Goal: Navigation & Orientation: Find specific page/section

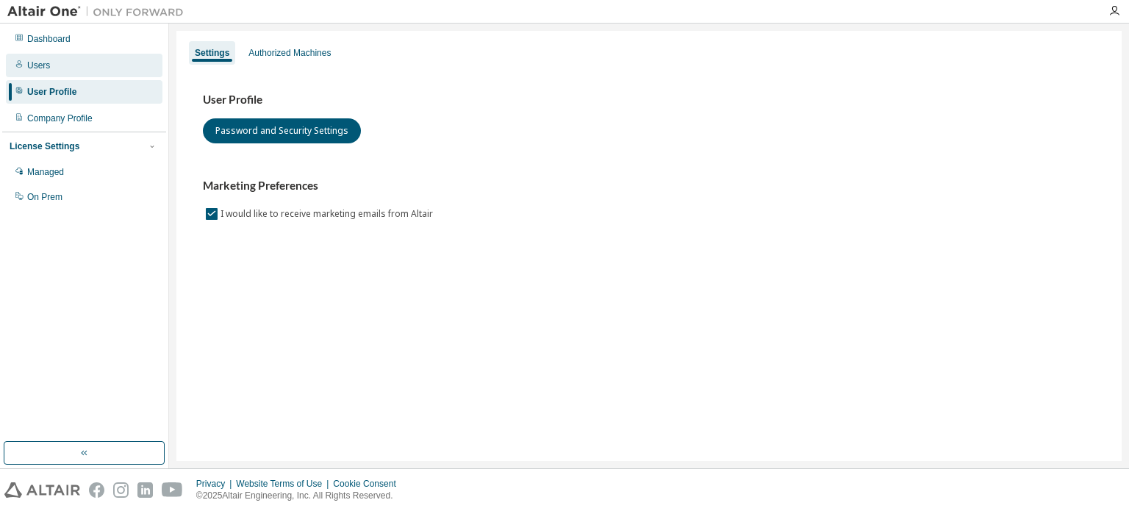
click at [99, 65] on div "Users" at bounding box center [84, 66] width 157 height 24
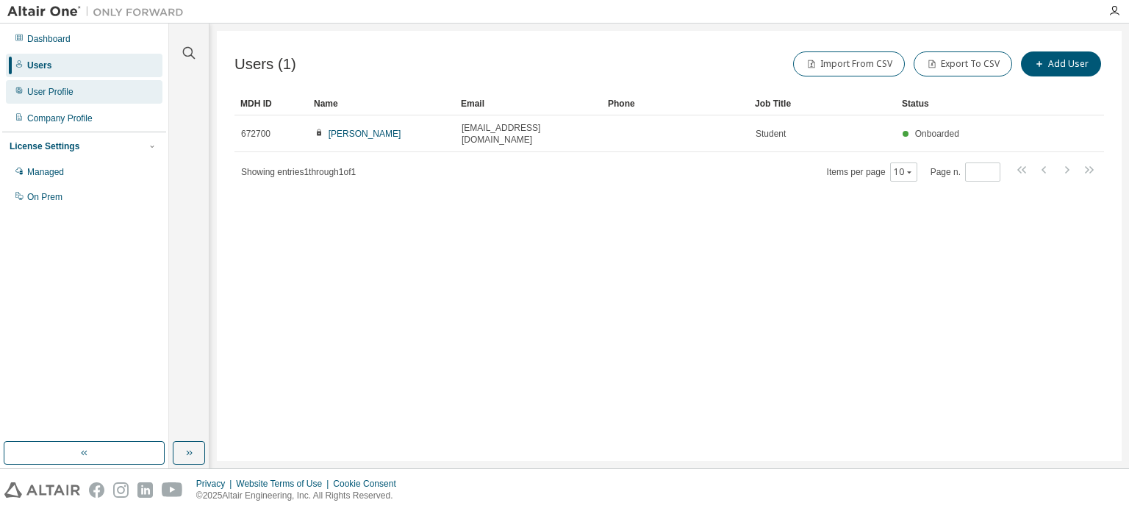
click at [104, 85] on div "User Profile" at bounding box center [84, 92] width 157 height 24
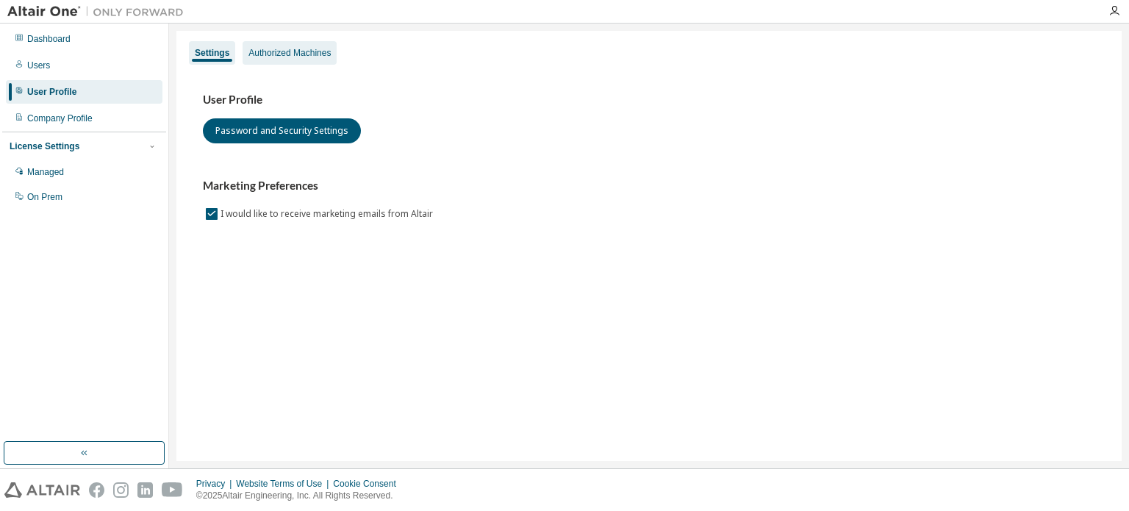
click at [291, 51] on div "Authorized Machines" at bounding box center [289, 53] width 82 height 12
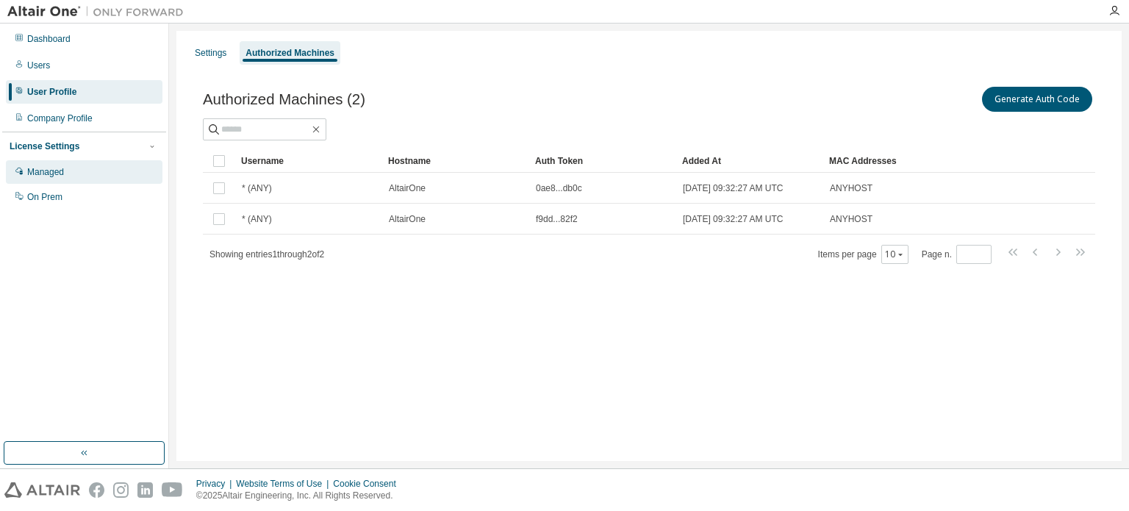
click at [83, 174] on div "Managed" at bounding box center [84, 172] width 157 height 24
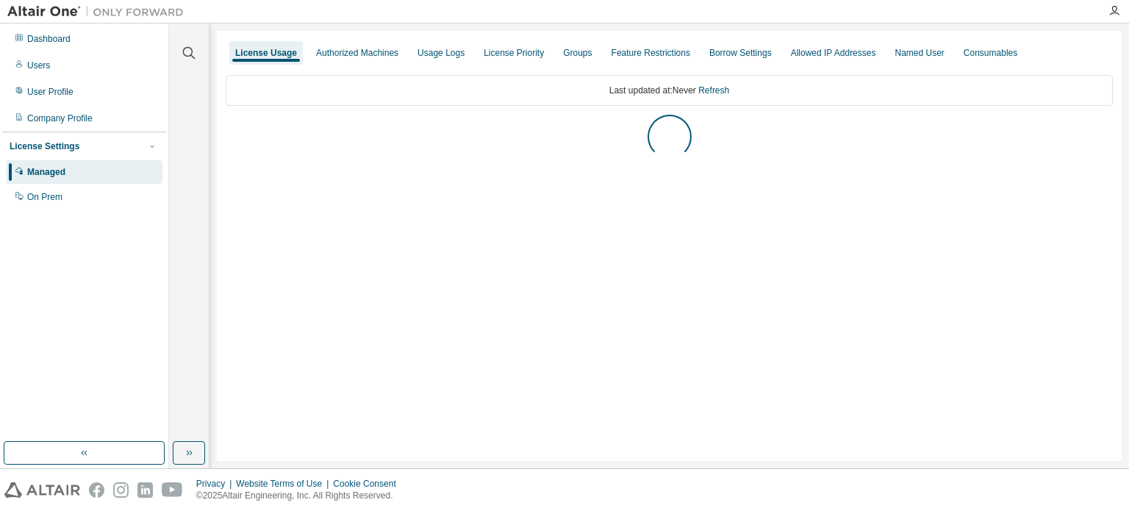
click at [83, 174] on div "Managed" at bounding box center [84, 172] width 157 height 24
click at [79, 46] on div "Dashboard" at bounding box center [84, 39] width 157 height 24
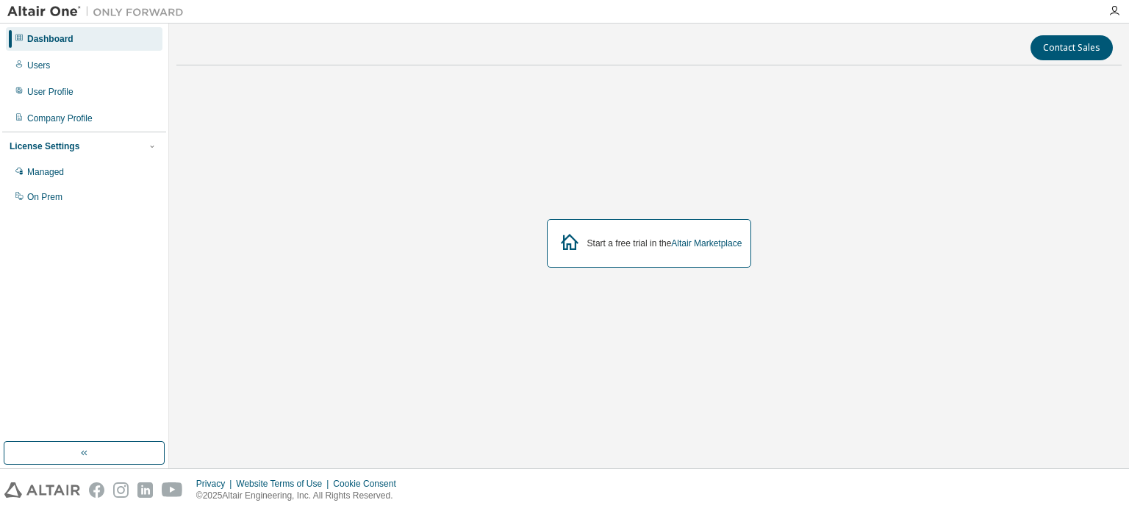
click at [592, 254] on div "Start a free trial in the Altair Marketplace" at bounding box center [649, 243] width 205 height 49
click at [629, 240] on div "Start a free trial in the Altair Marketplace" at bounding box center [664, 243] width 155 height 12
click at [571, 243] on icon at bounding box center [569, 242] width 26 height 26
click at [60, 68] on div "Users" at bounding box center [84, 66] width 157 height 24
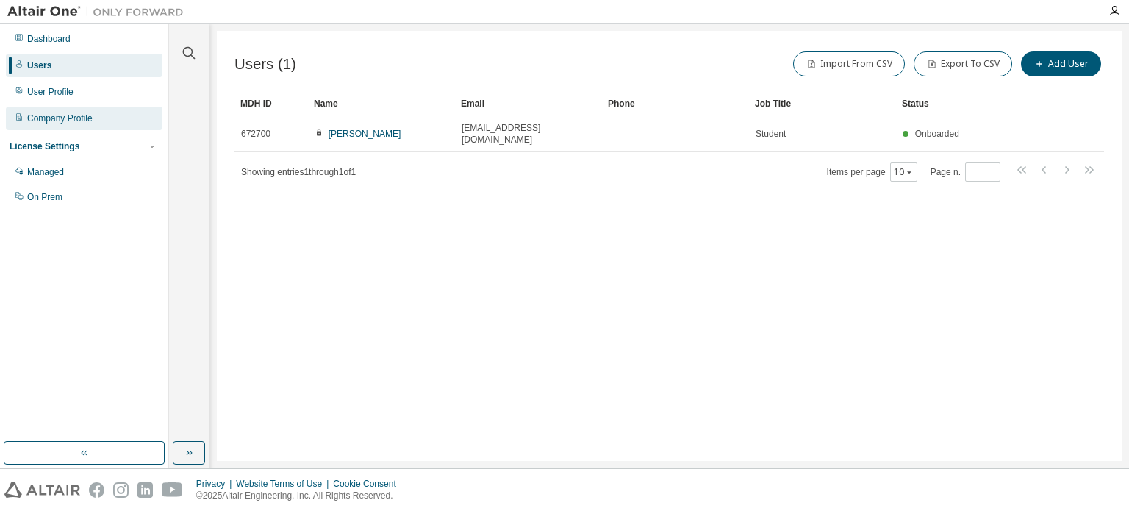
click at [63, 115] on div "Company Profile" at bounding box center [59, 118] width 65 height 12
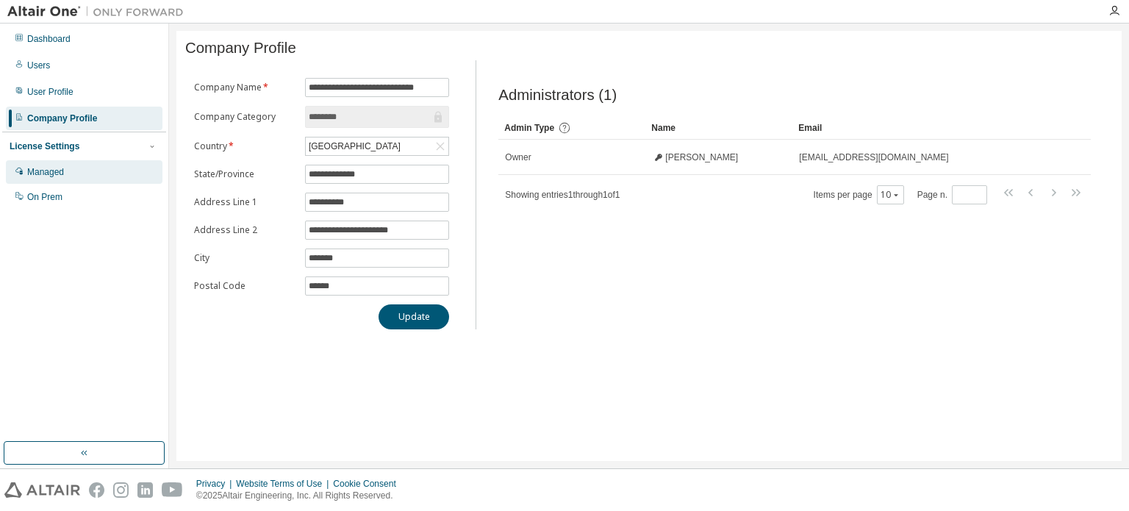
click at [91, 168] on div "Managed" at bounding box center [84, 172] width 157 height 24
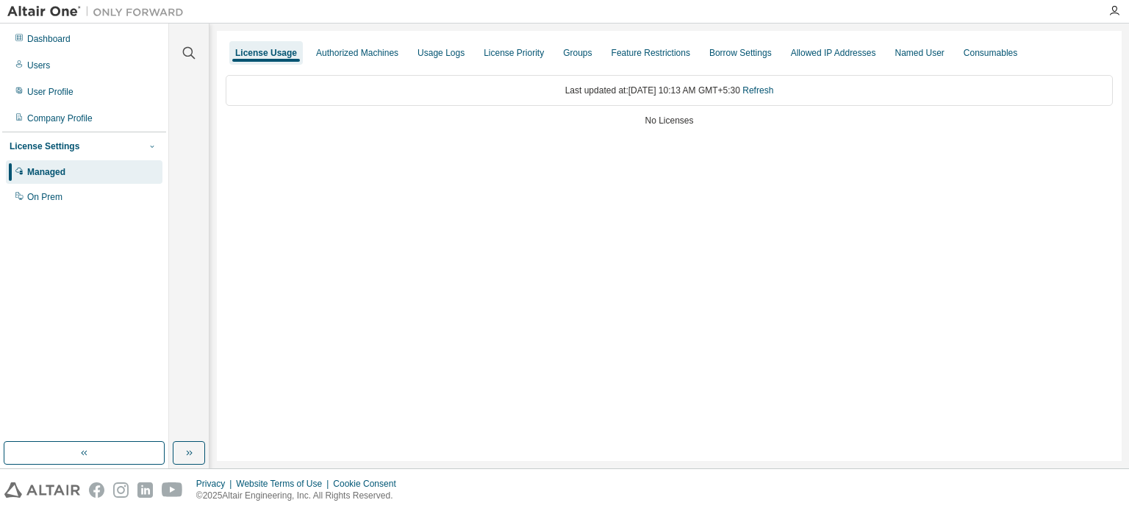
click at [151, 151] on icon "button" at bounding box center [152, 146] width 9 height 9
